Goal: Transaction & Acquisition: Purchase product/service

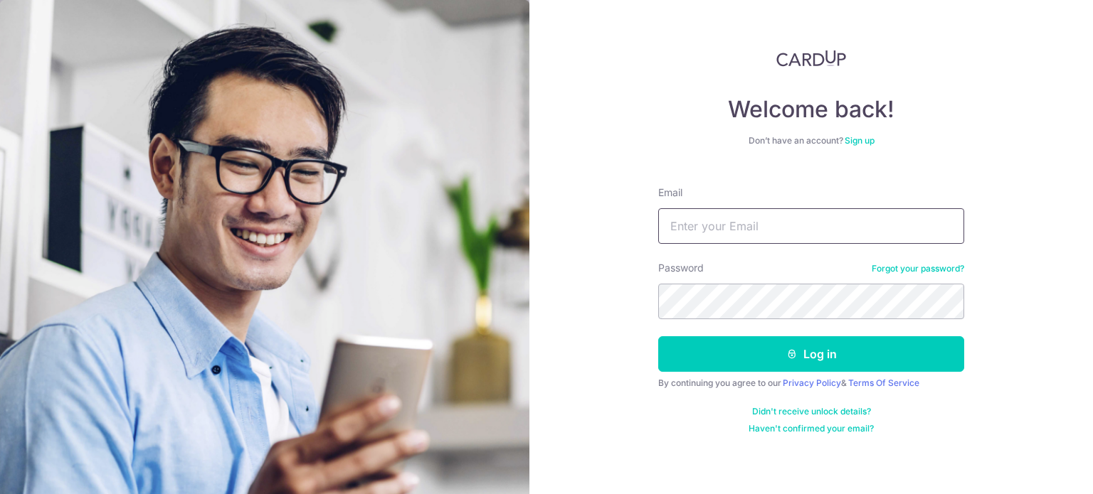
click at [723, 235] on input "Email" at bounding box center [811, 226] width 306 height 36
type input "[EMAIL_ADDRESS][DOMAIN_NAME]"
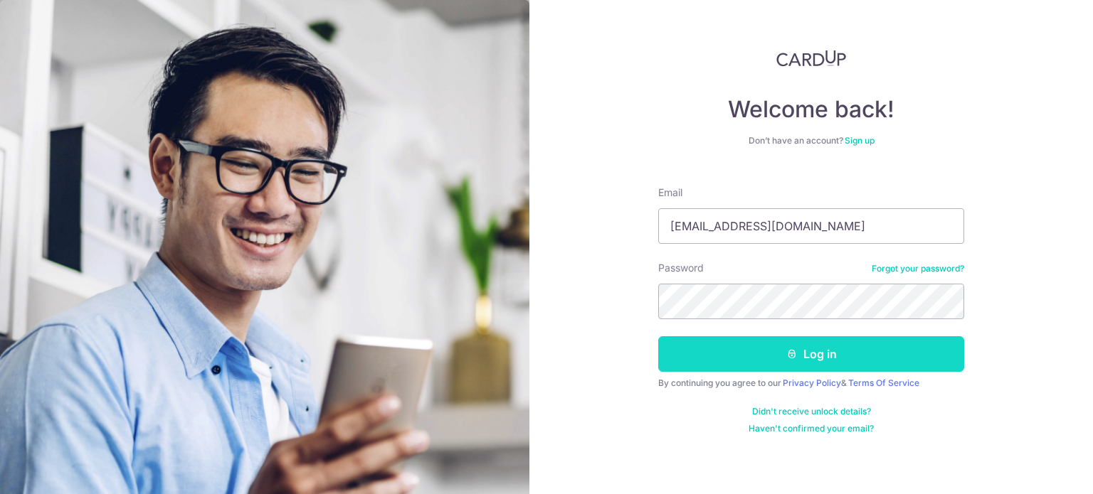
click at [807, 355] on button "Log in" at bounding box center [811, 354] width 306 height 36
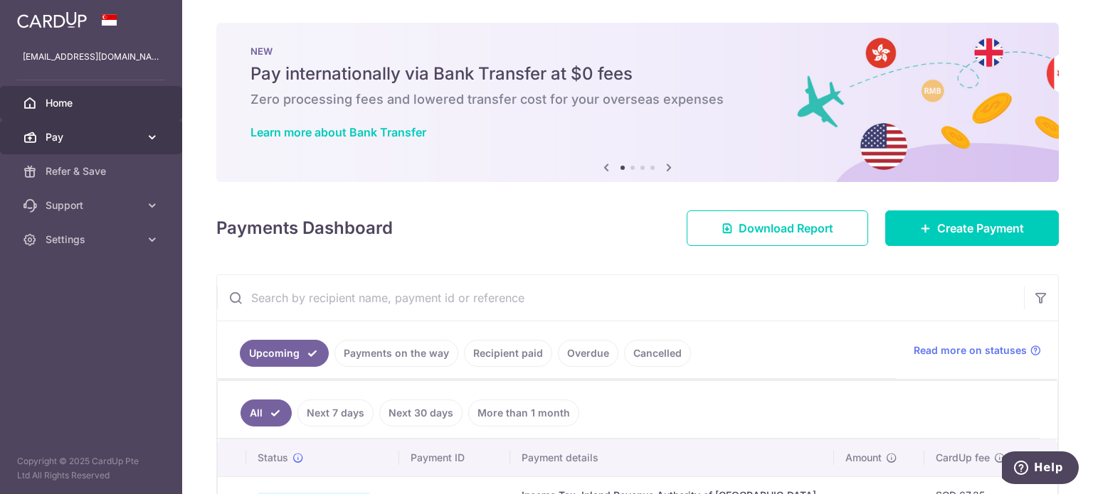
click at [125, 141] on span "Pay" at bounding box center [93, 137] width 94 height 14
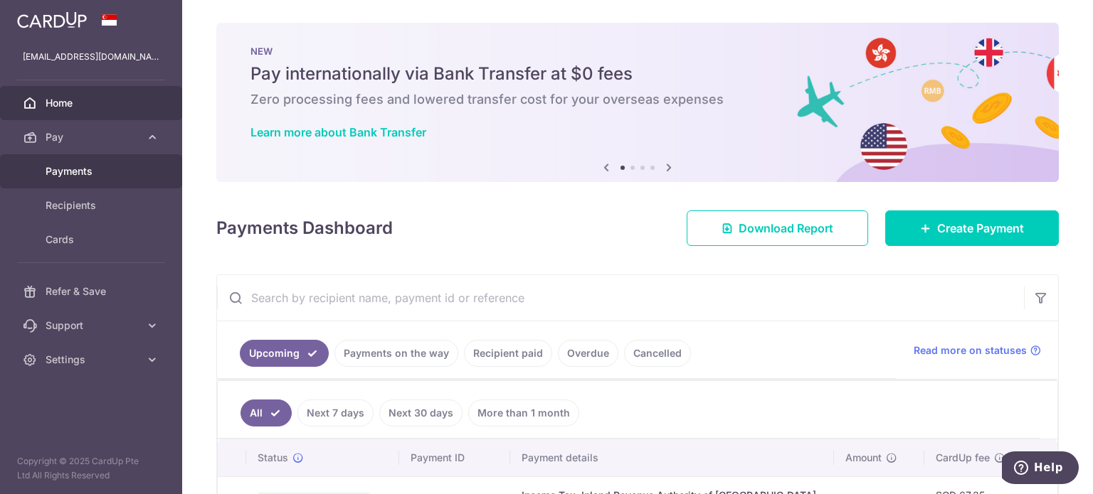
click at [85, 172] on span "Payments" at bounding box center [93, 171] width 94 height 14
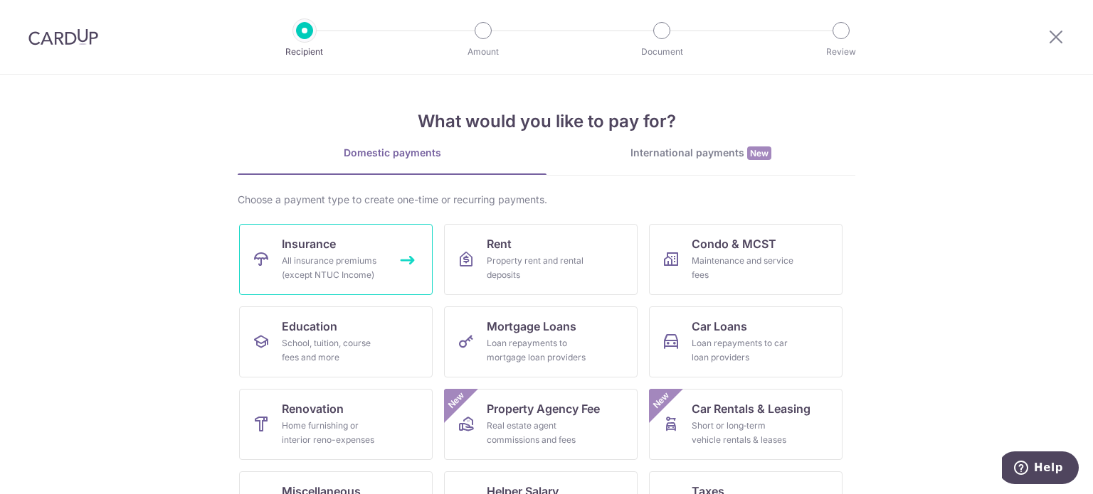
click at [290, 254] on div "All insurance premiums (except NTUC Income)" at bounding box center [333, 268] width 102 height 28
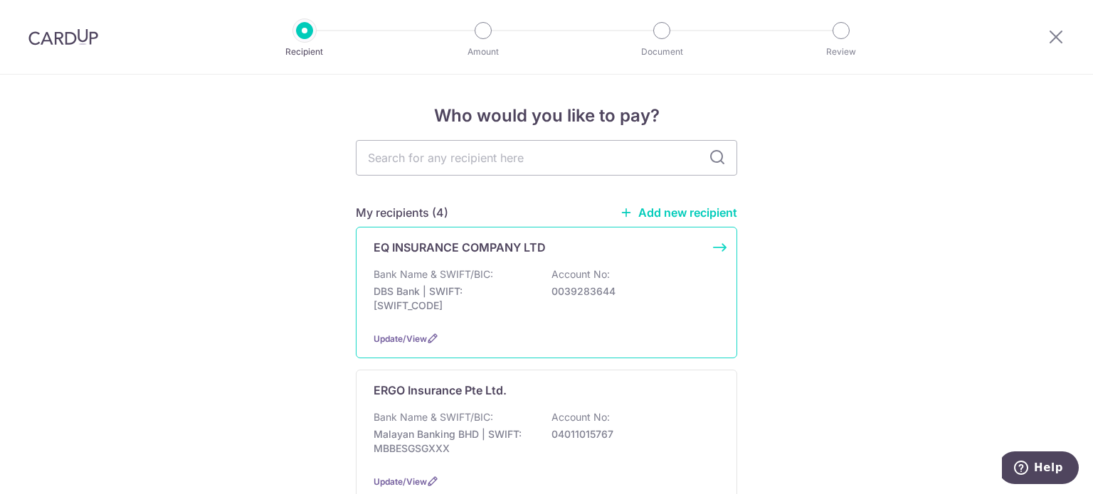
click at [509, 267] on div "Bank Name & SWIFT/BIC: DBS Bank | SWIFT: DBSSSGSGXXX Account No: 0039283644" at bounding box center [546, 293] width 346 height 53
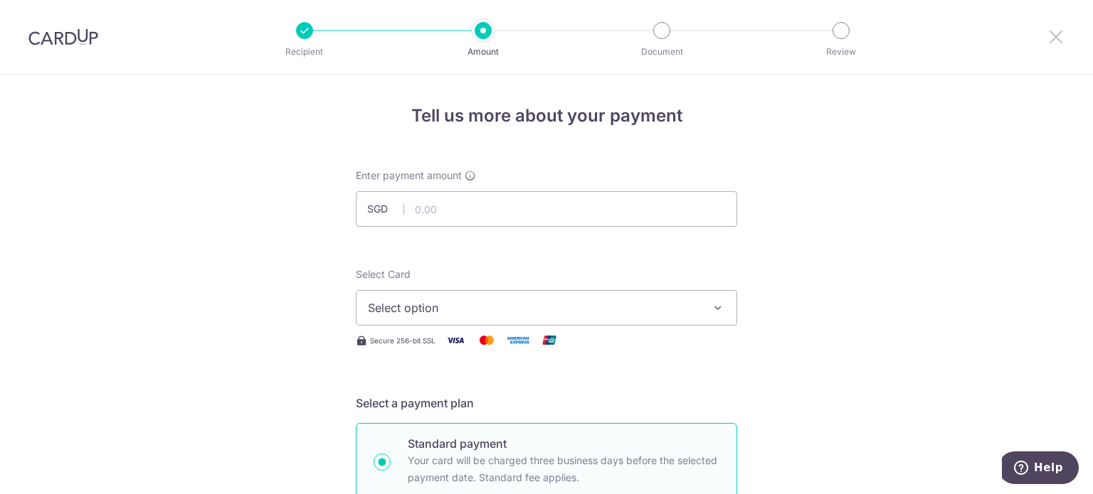
click at [1056, 32] on icon at bounding box center [1055, 37] width 17 height 18
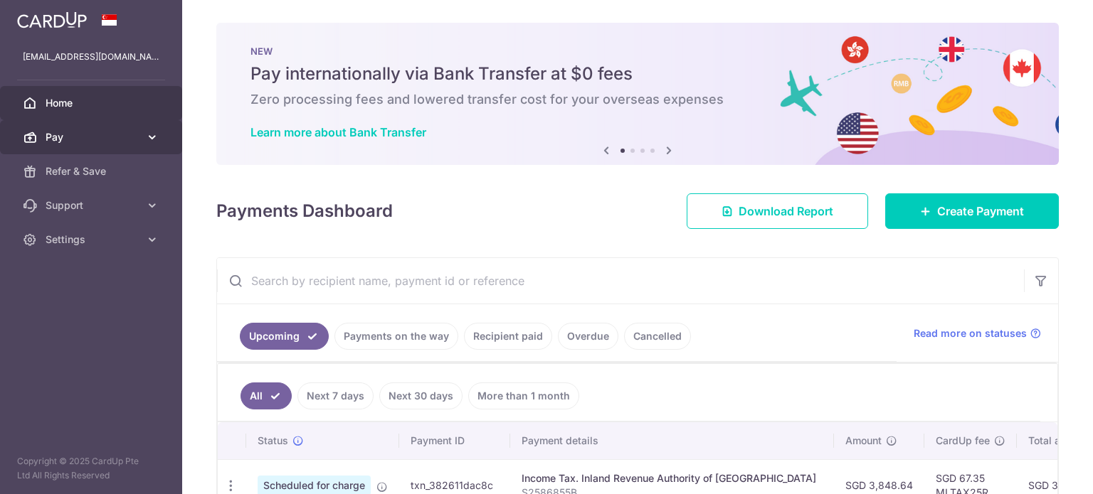
click at [74, 139] on span "Pay" at bounding box center [93, 137] width 94 height 14
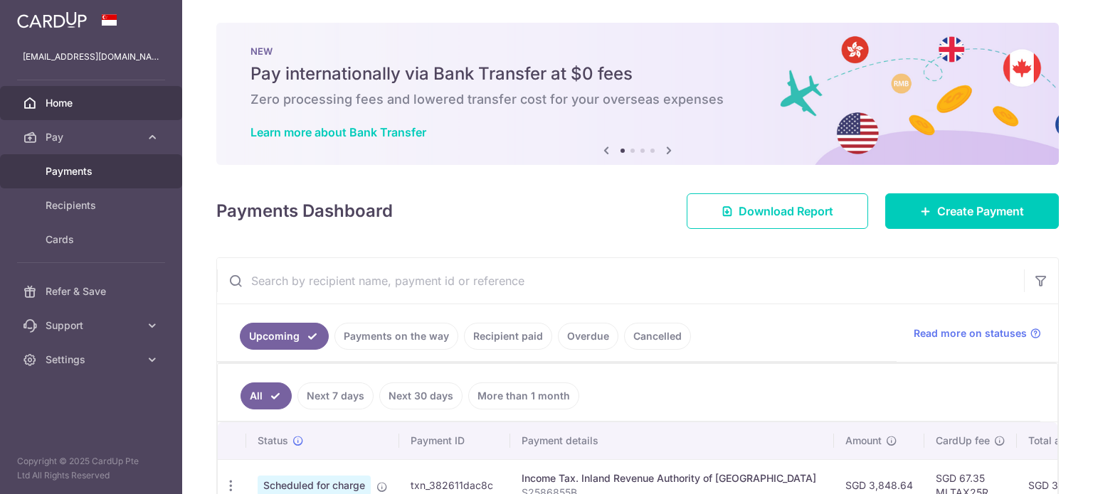
click at [74, 167] on span "Payments" at bounding box center [93, 171] width 94 height 14
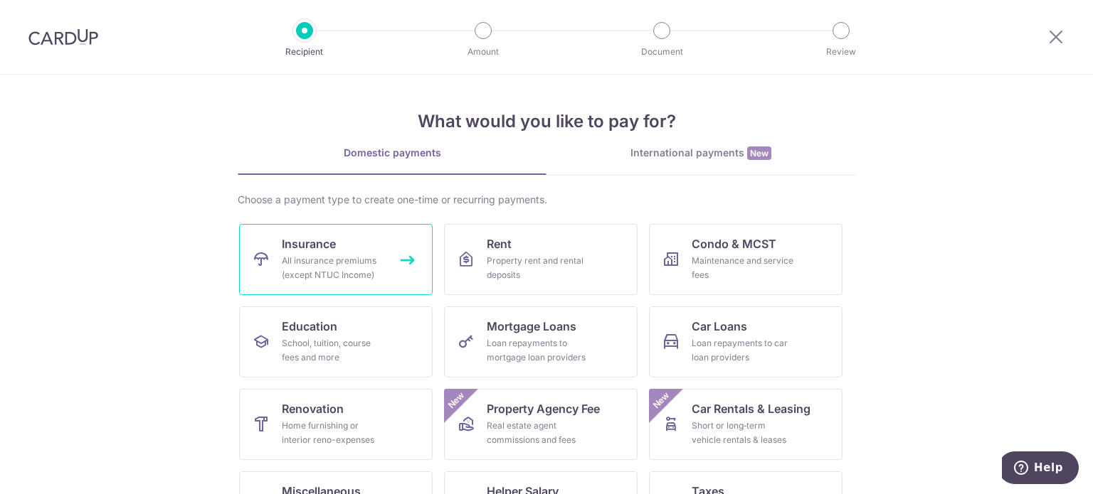
click at [309, 257] on div "All insurance premiums (except NTUC Income)" at bounding box center [333, 268] width 102 height 28
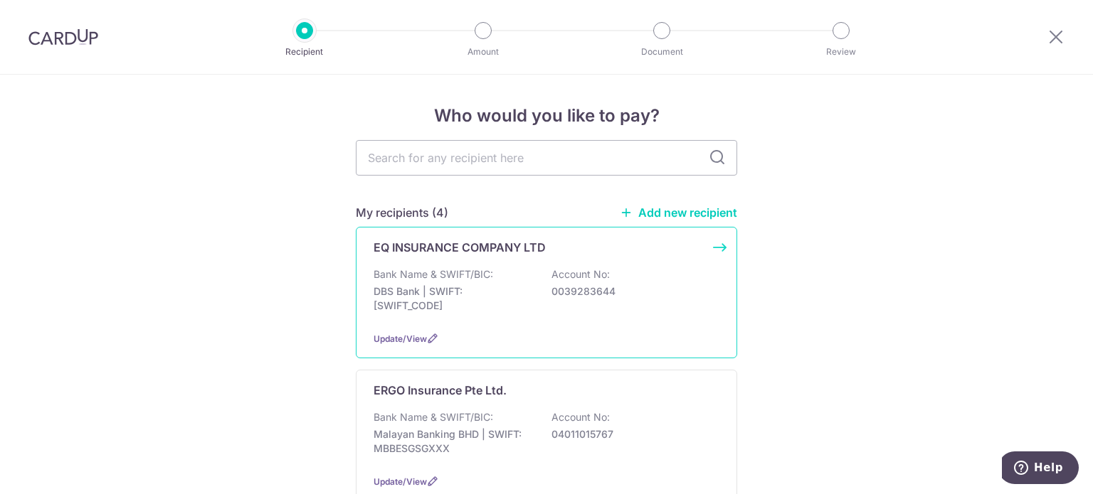
click at [717, 250] on div "EQ INSURANCE COMPANY LTD Bank Name & SWIFT/BIC: DBS Bank | SWIFT: DBSSSGSGXXX A…" at bounding box center [546, 293] width 381 height 132
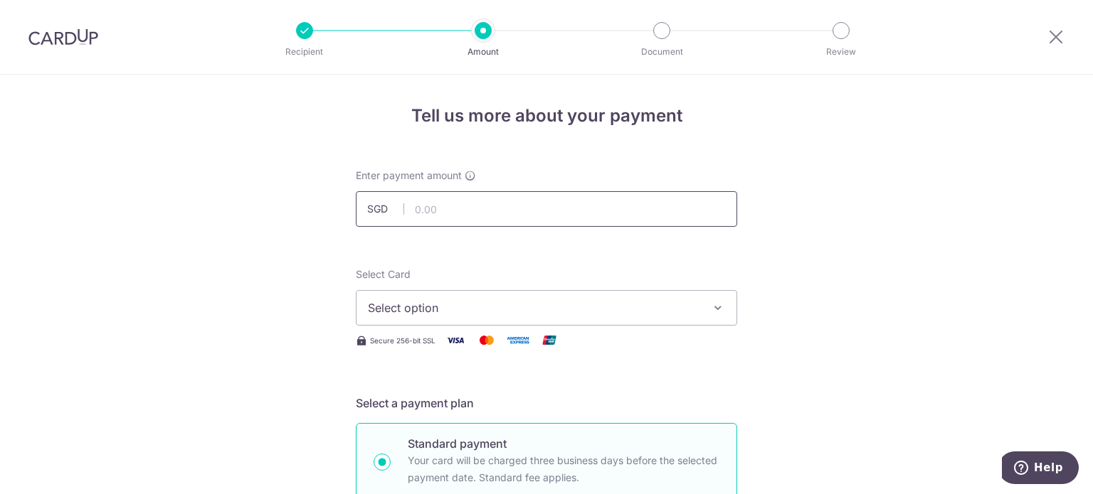
click at [522, 207] on input "text" at bounding box center [546, 209] width 381 height 36
click at [529, 212] on input "text" at bounding box center [546, 209] width 381 height 36
type input "956.40"
click at [548, 309] on span "Select option" at bounding box center [533, 307] width 331 height 17
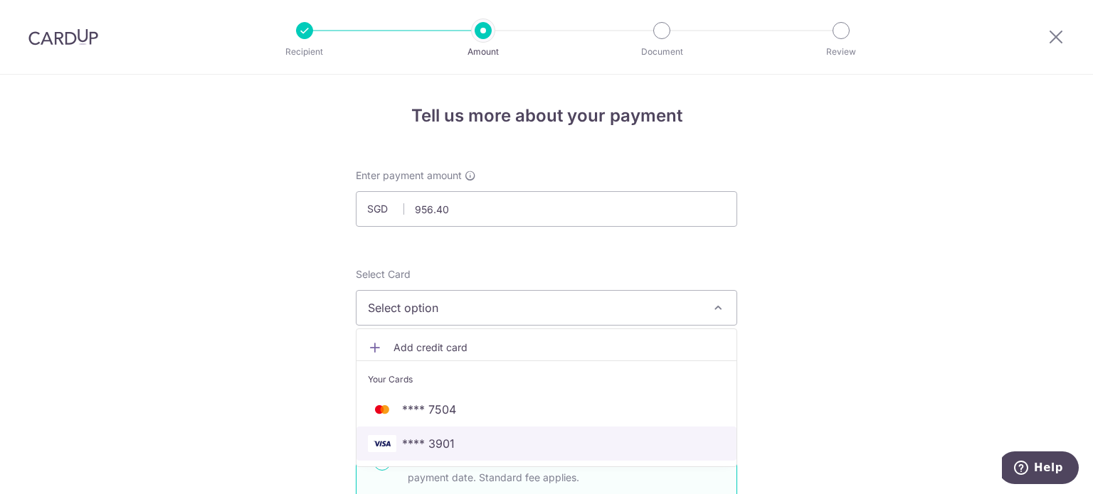
drag, startPoint x: 463, startPoint y: 437, endPoint x: 483, endPoint y: 427, distance: 22.6
click at [463, 437] on span "**** 3901" at bounding box center [546, 443] width 357 height 17
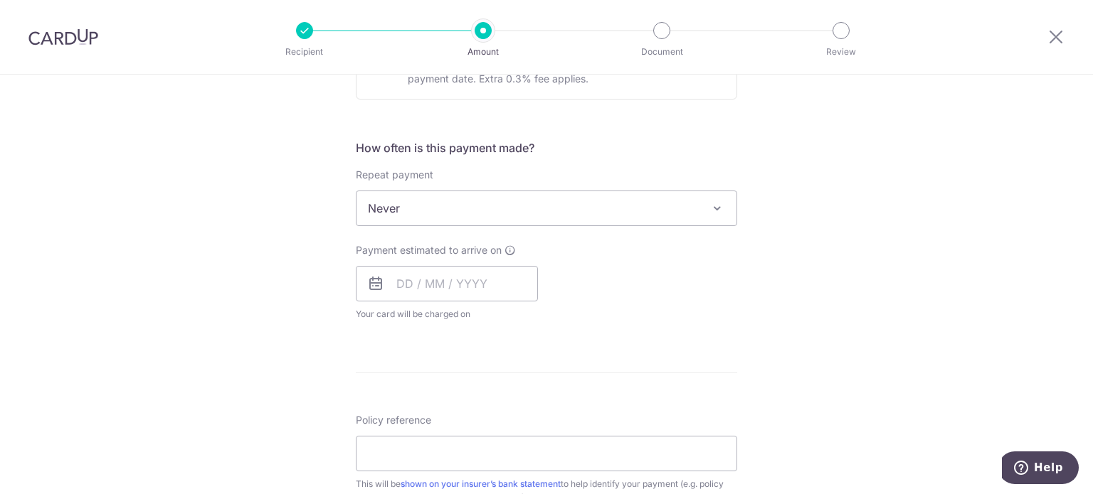
scroll to position [498, 0]
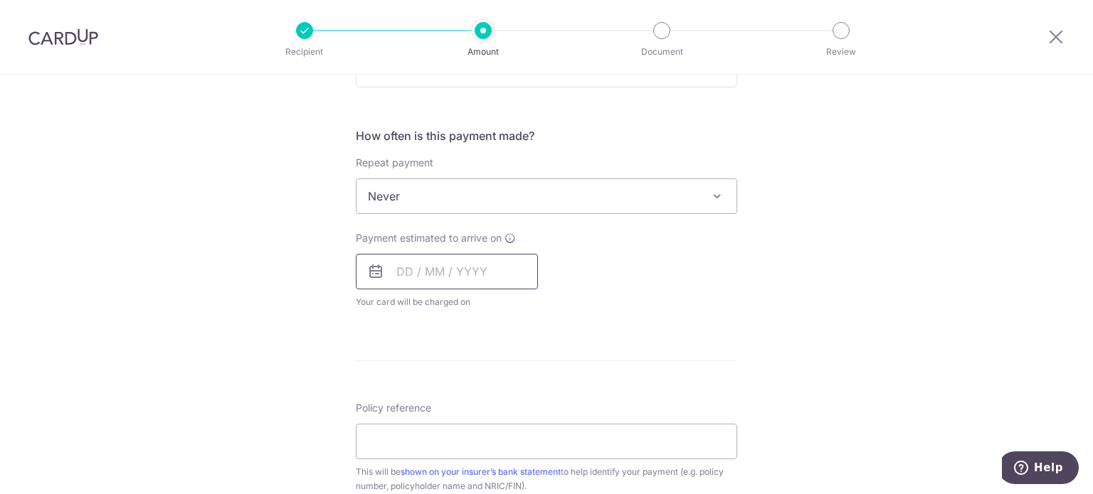
click at [464, 278] on input "text" at bounding box center [447, 272] width 182 height 36
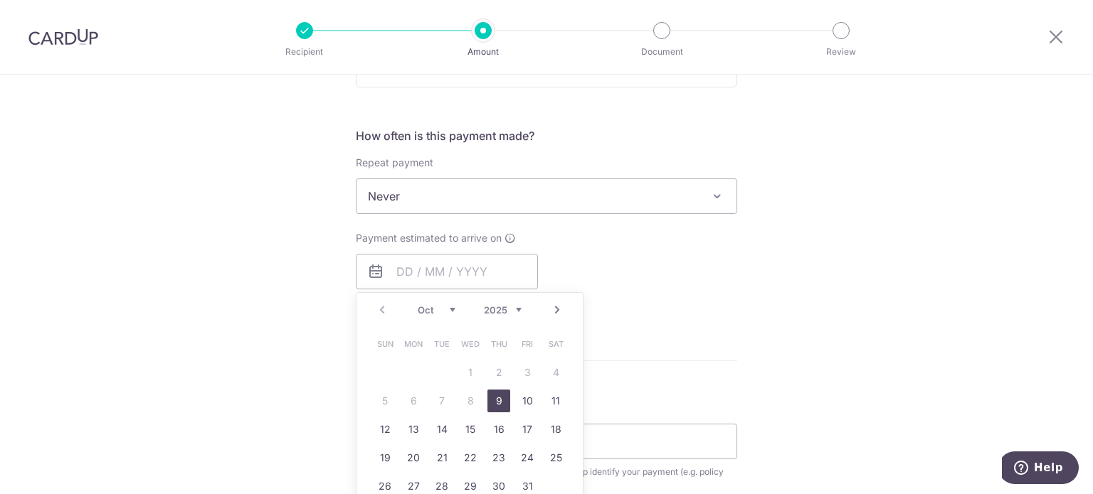
click at [494, 399] on link "9" at bounding box center [498, 401] width 23 height 23
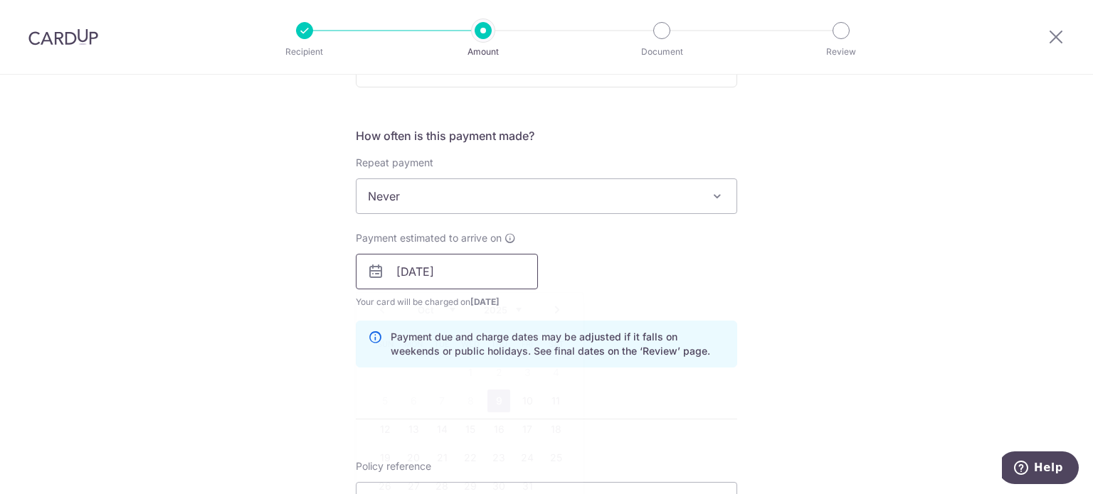
click at [489, 275] on input "09/10/2025" at bounding box center [447, 272] width 182 height 36
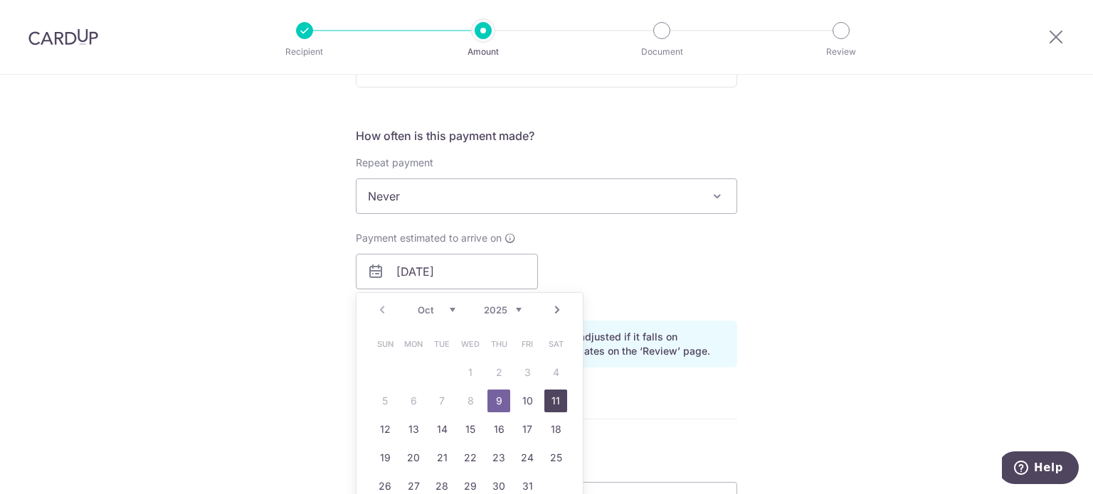
click at [549, 395] on link "11" at bounding box center [555, 401] width 23 height 23
type input "[DATE]"
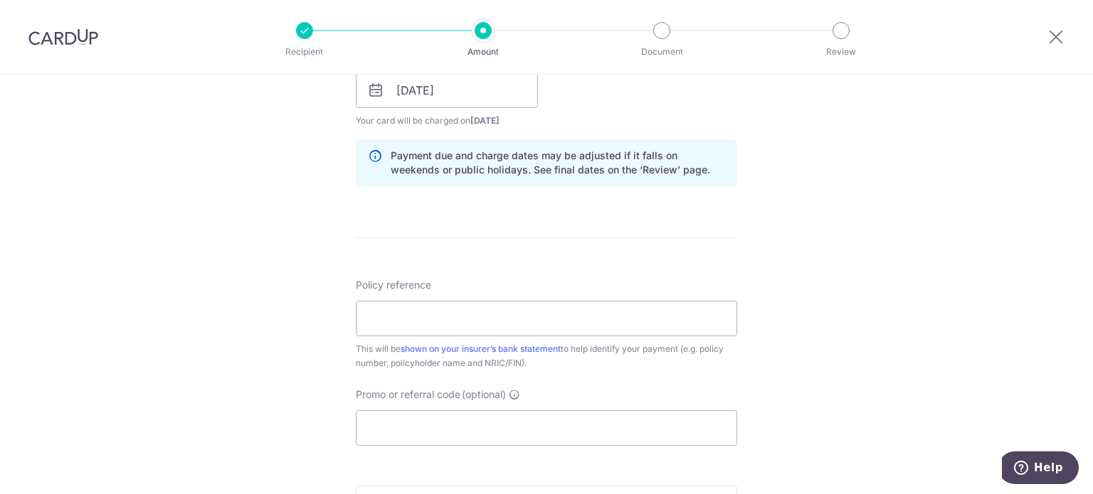
scroll to position [711, 0]
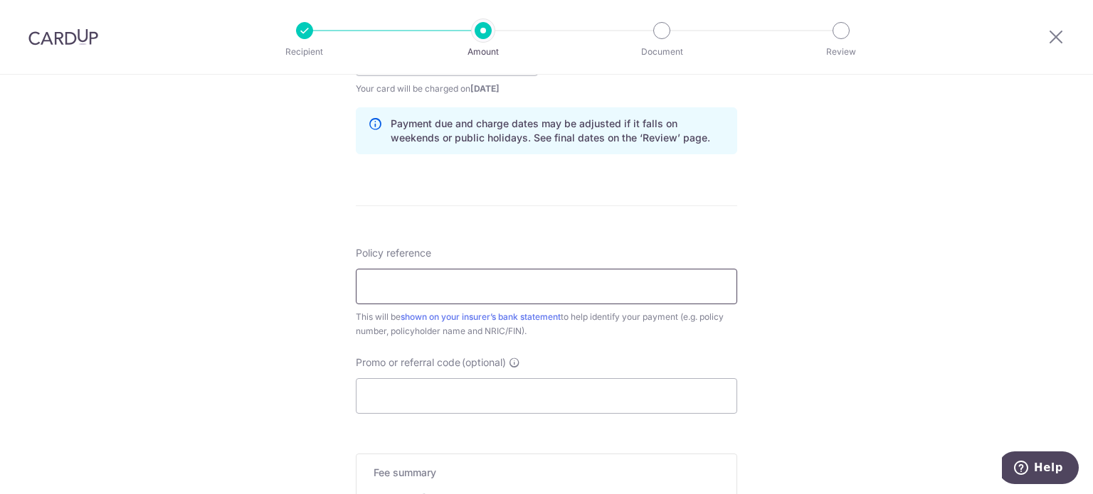
click at [494, 296] on input "Policy reference" at bounding box center [546, 287] width 381 height 36
paste input "DMPPHQ24-009798"
type input "DMPPHQ24-009798"
click at [526, 390] on input "Promo or referral code (optional)" at bounding box center [546, 396] width 381 height 36
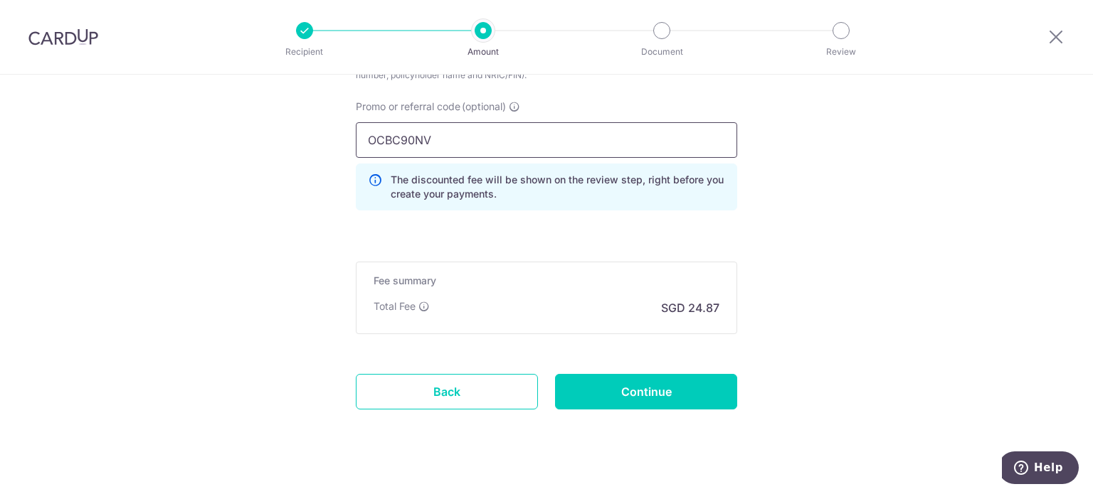
scroll to position [987, 0]
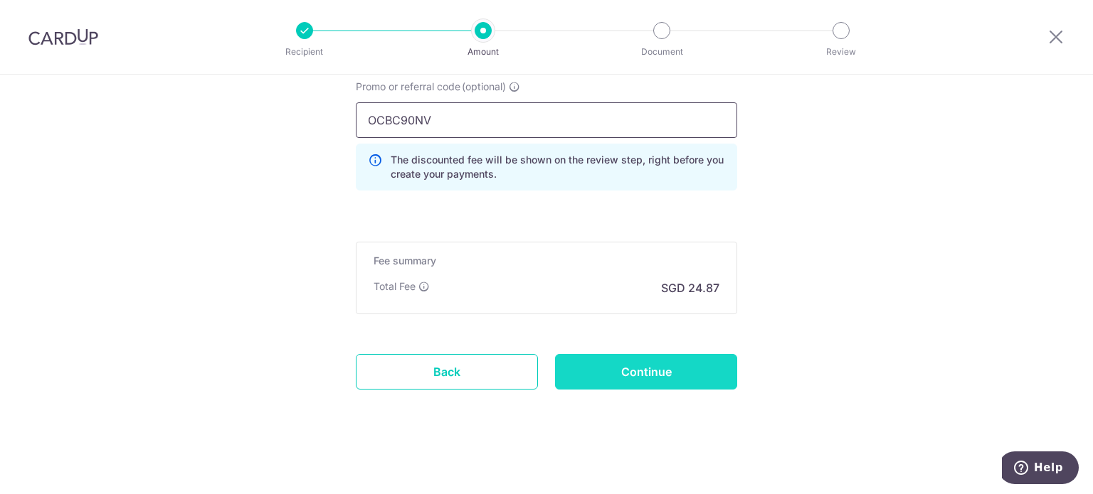
type input "OCBC90NV"
click at [647, 373] on input "Continue" at bounding box center [646, 372] width 182 height 36
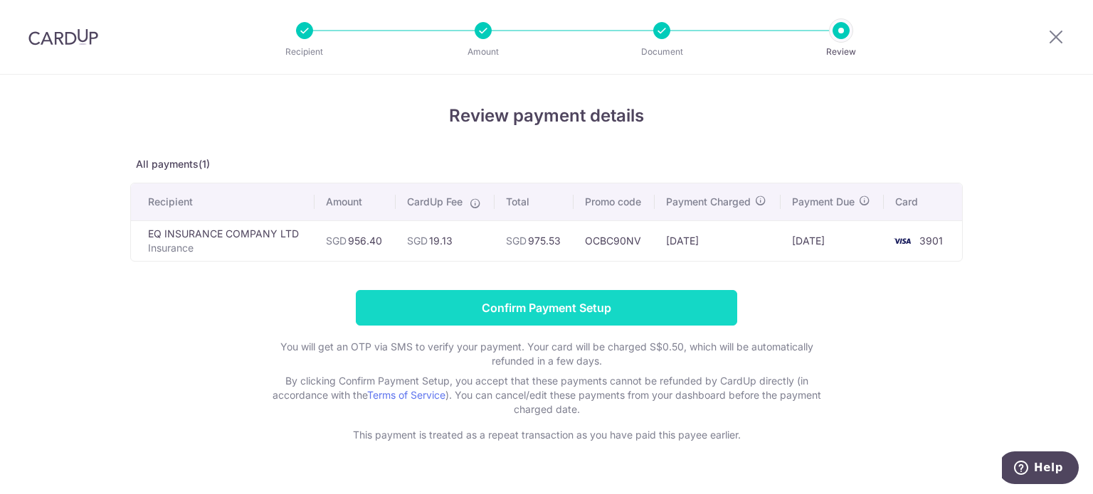
click at [583, 309] on input "Confirm Payment Setup" at bounding box center [546, 308] width 381 height 36
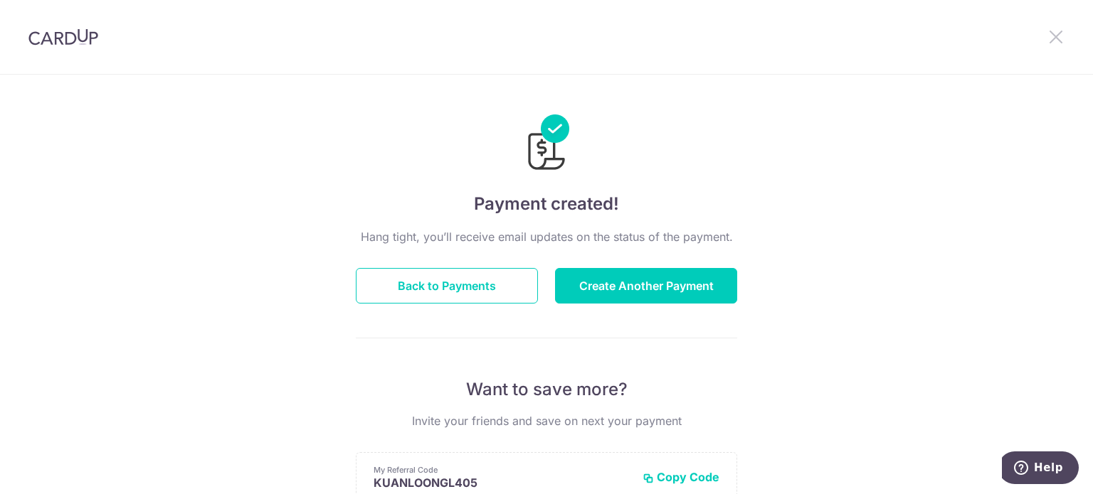
click at [1055, 31] on icon at bounding box center [1055, 37] width 17 height 18
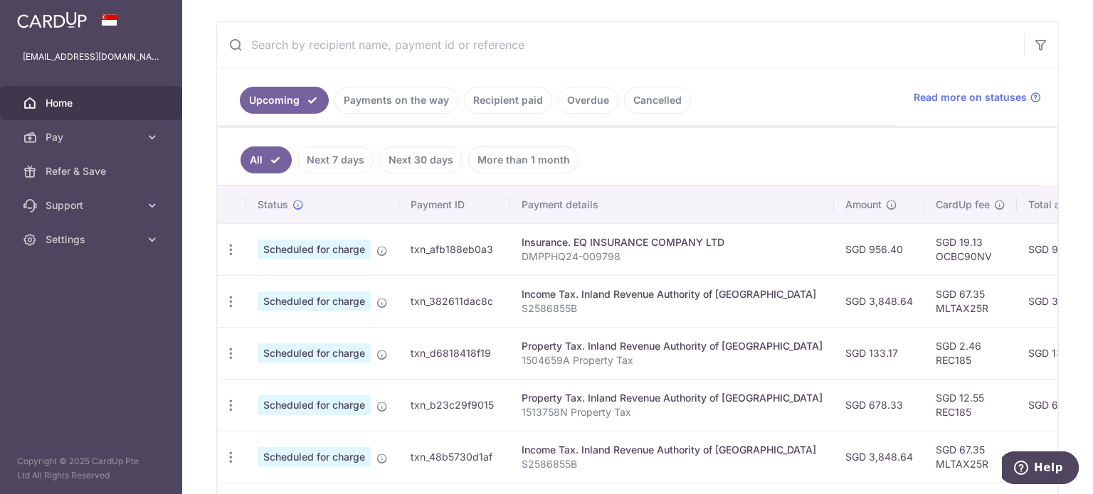
scroll to position [236, 0]
click at [378, 98] on link "Payments on the way" at bounding box center [396, 100] width 124 height 27
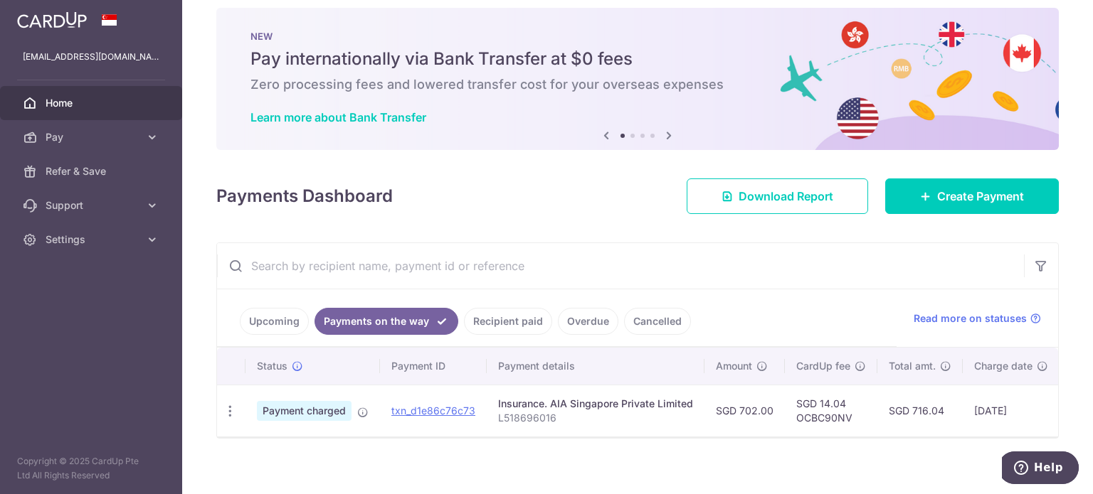
scroll to position [0, 0]
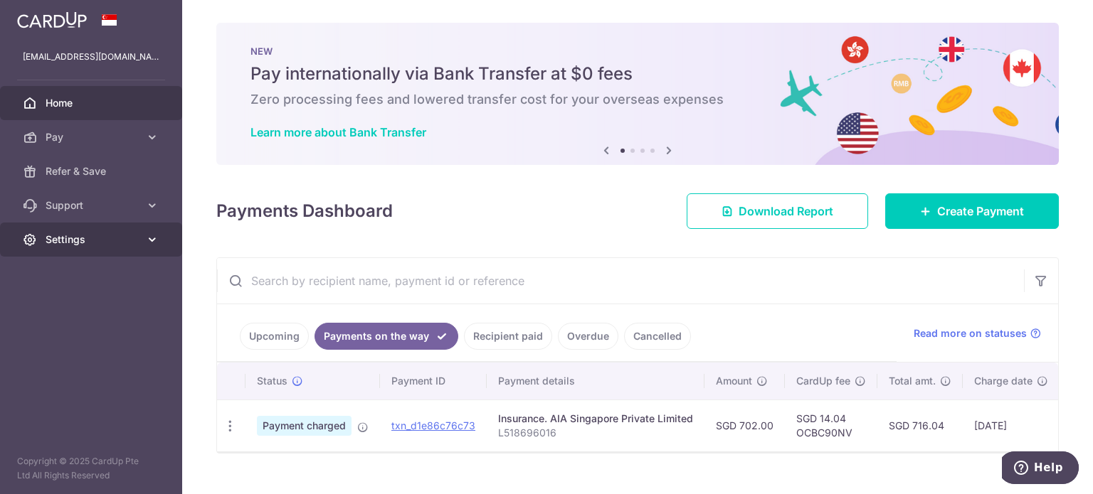
click at [87, 252] on link "Settings" at bounding box center [91, 240] width 182 height 34
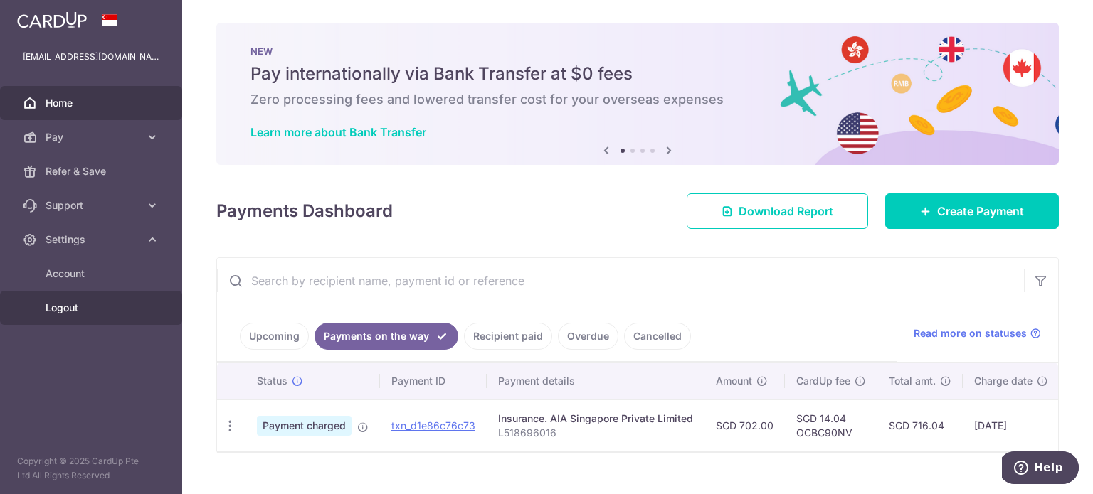
click at [78, 302] on span "Logout" at bounding box center [93, 308] width 94 height 14
